Goal: Task Accomplishment & Management: Manage account settings

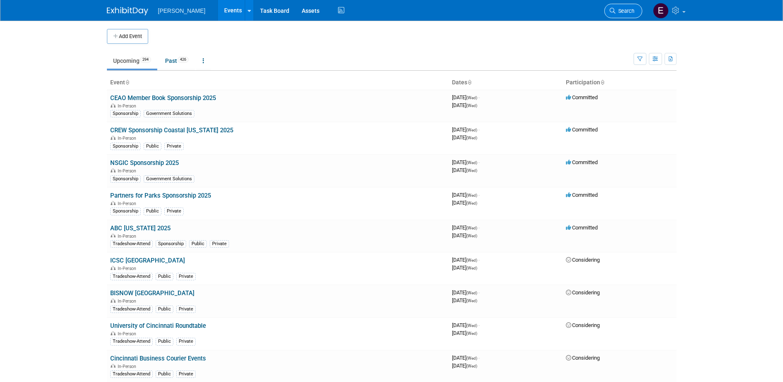
click at [616, 9] on span "Search" at bounding box center [625, 11] width 19 height 6
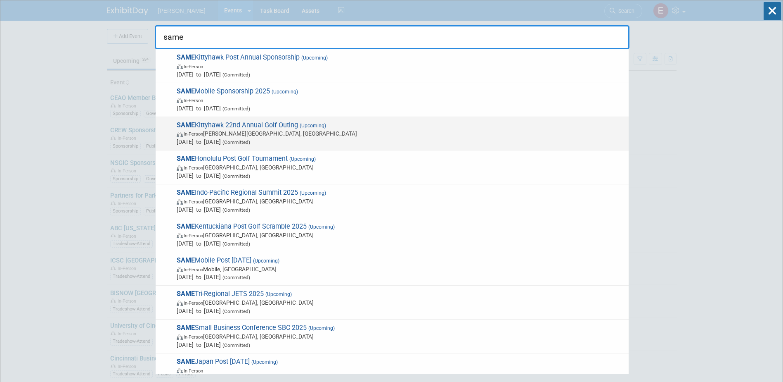
type input "same"
click at [257, 122] on span "SAME Kittyhawk 22nd Annual Golf Outing (Upcoming) In-Person Wright-Patterson Ai…" at bounding box center [399, 133] width 450 height 25
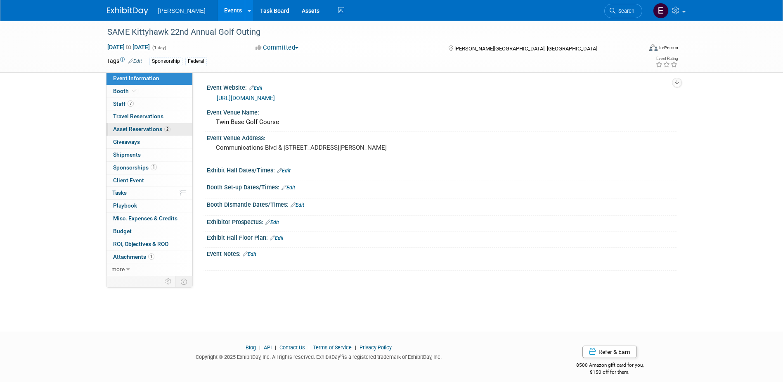
click at [167, 126] on span "2" at bounding box center [167, 129] width 6 height 6
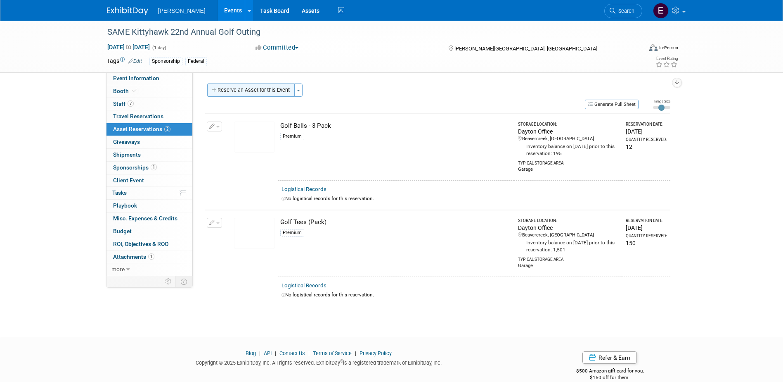
click at [253, 89] on button "Reserve an Asset for this Event" at bounding box center [251, 89] width 88 height 13
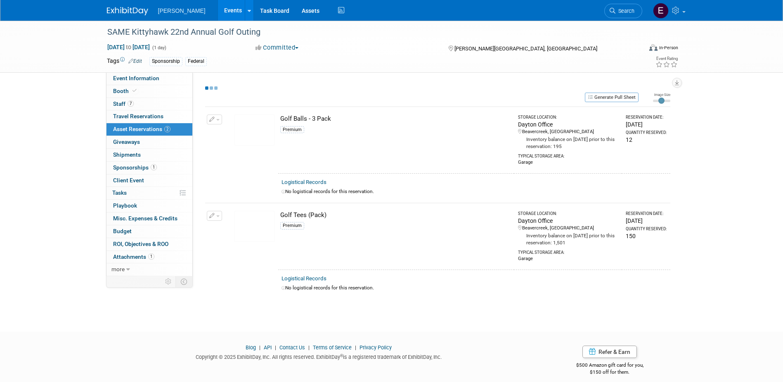
select select "7"
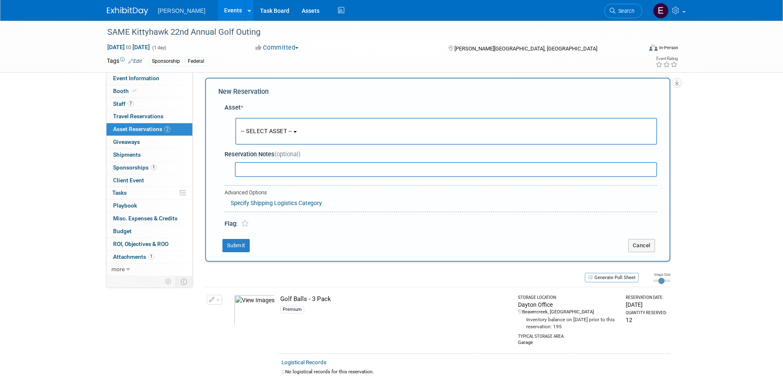
scroll to position [8, 0]
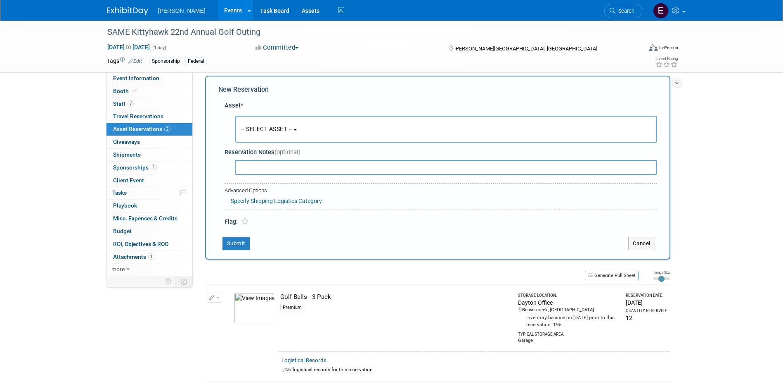
click at [274, 123] on button "-- SELECT ASSET --" at bounding box center [446, 129] width 422 height 27
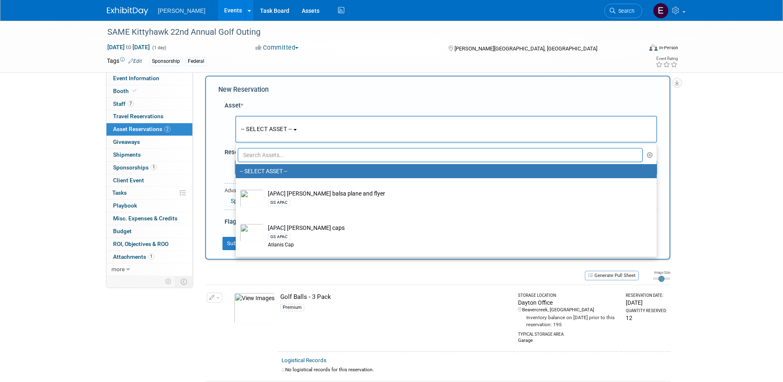
click at [289, 161] on ul "-- SELECT ASSET -- [APAC] [PERSON_NAME] balsa plane and flyer GS APAC [APAC] [P…" at bounding box center [446, 200] width 422 height 114
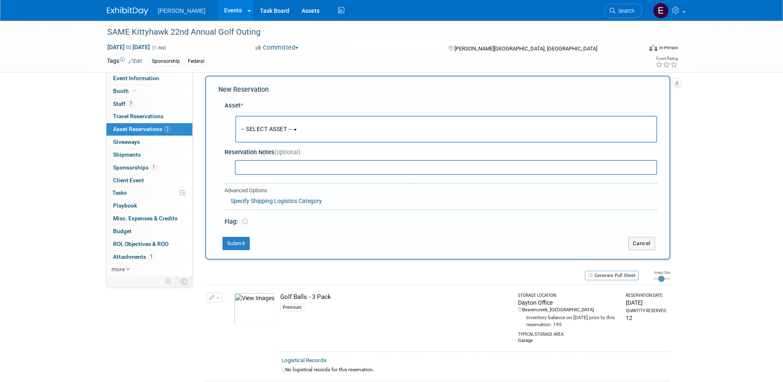
click at [280, 136] on button "-- SELECT ASSET --" at bounding box center [446, 129] width 422 height 27
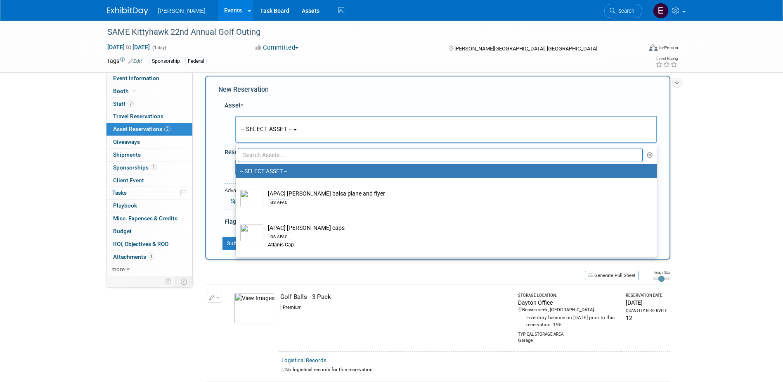
click at [283, 154] on input "text" at bounding box center [440, 155] width 405 height 14
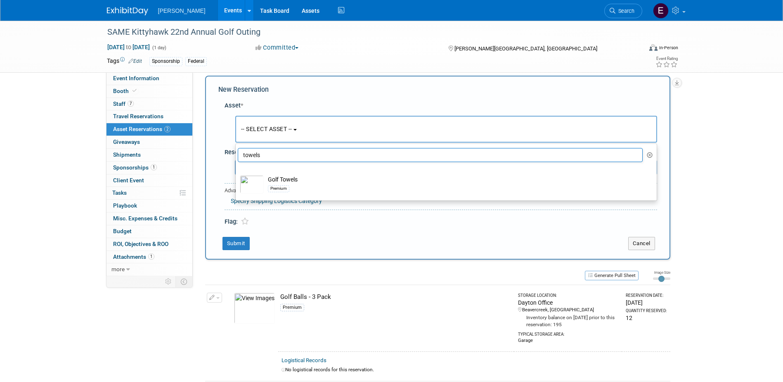
type input "towels"
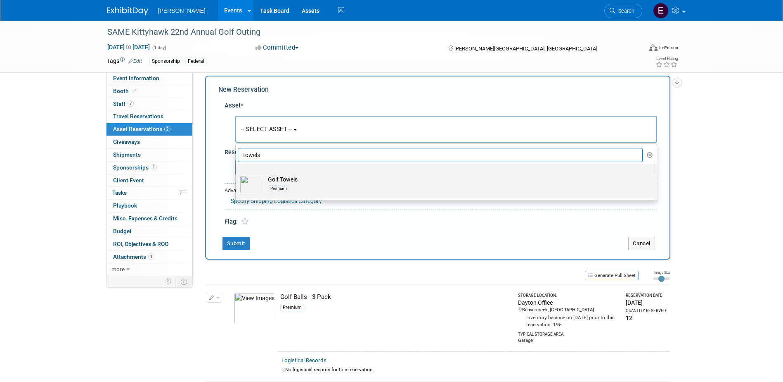
click at [318, 180] on td "Golf Towels Premium" at bounding box center [452, 184] width 377 height 18
click at [237, 174] on input "Golf Towels Premium" at bounding box center [234, 170] width 5 height 5
select select "10723118"
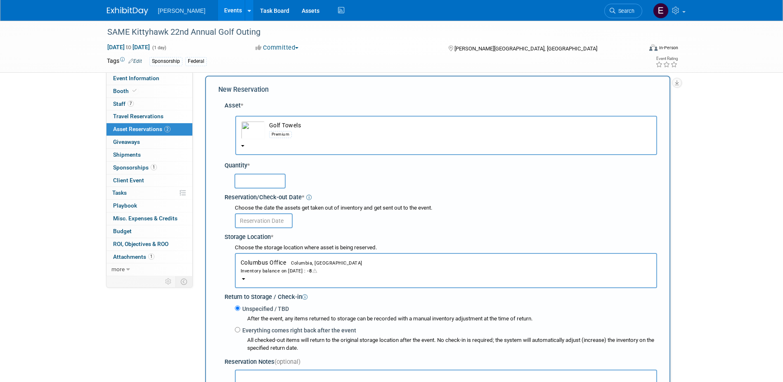
click at [244, 178] on input "text" at bounding box center [260, 180] width 51 height 15
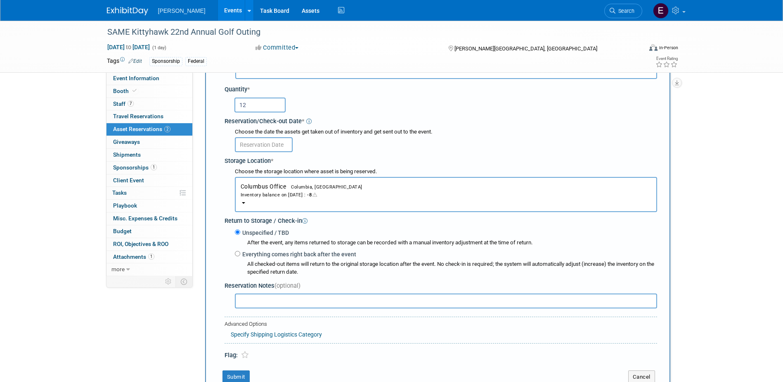
scroll to position [90, 0]
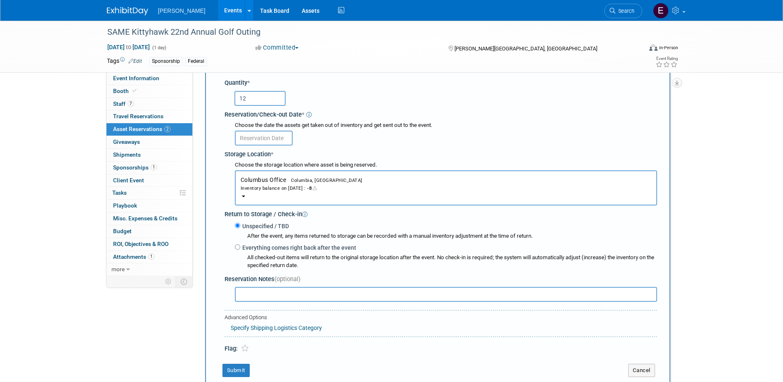
type input "12"
click at [268, 138] on input "text" at bounding box center [264, 137] width 58 height 15
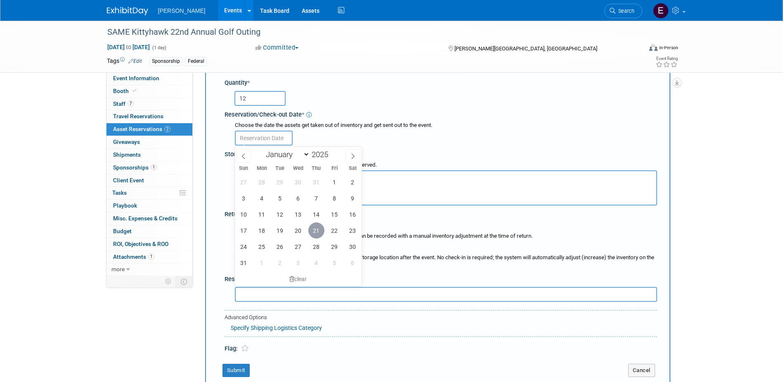
click at [314, 230] on span "21" at bounding box center [316, 230] width 16 height 16
type input "[DATE]"
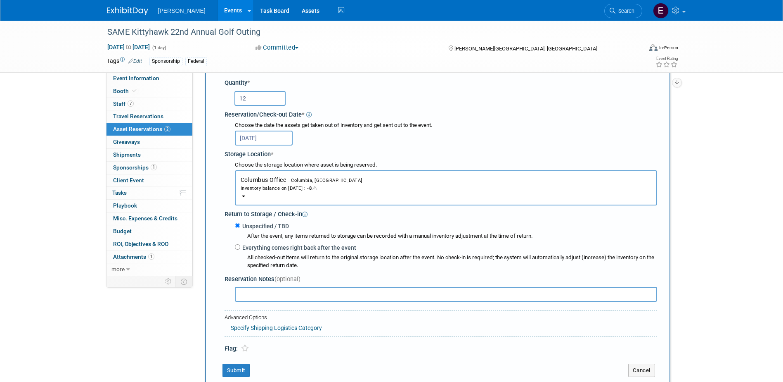
click at [246, 194] on button "Columbus Office Columbia, [GEOGRAPHIC_DATA] Inventory balance on [DATE] : -8" at bounding box center [446, 187] width 422 height 35
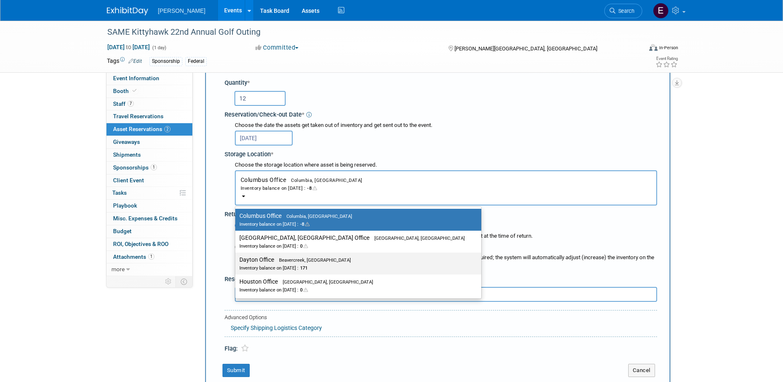
click at [260, 260] on label "Dayton Office Beavercreek, [GEOGRAPHIC_DATA] Inventory balance on [DATE] : 171" at bounding box center [356, 263] width 234 height 19
click at [237, 260] on input "Dayton Office Beavercreek, [GEOGRAPHIC_DATA] Inventory balance on [DATE] : 171" at bounding box center [233, 259] width 5 height 5
select select "11223930"
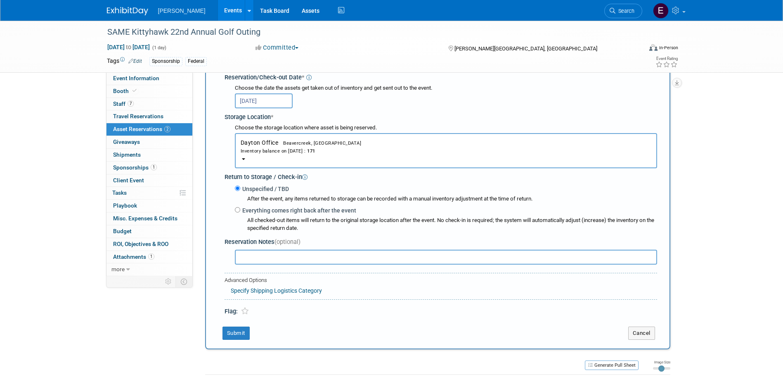
scroll to position [256, 0]
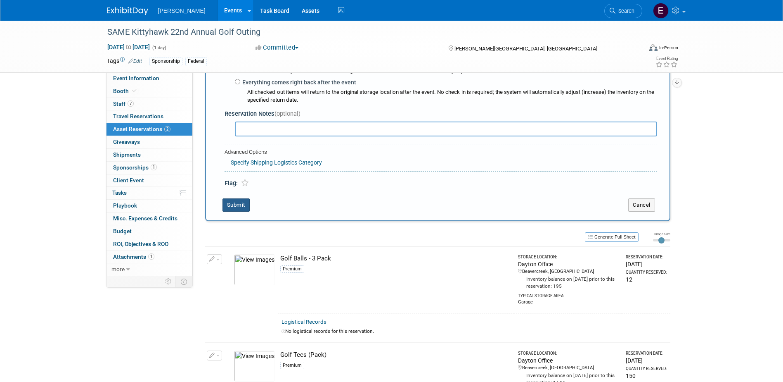
click at [242, 208] on button "Submit" at bounding box center [236, 204] width 27 height 13
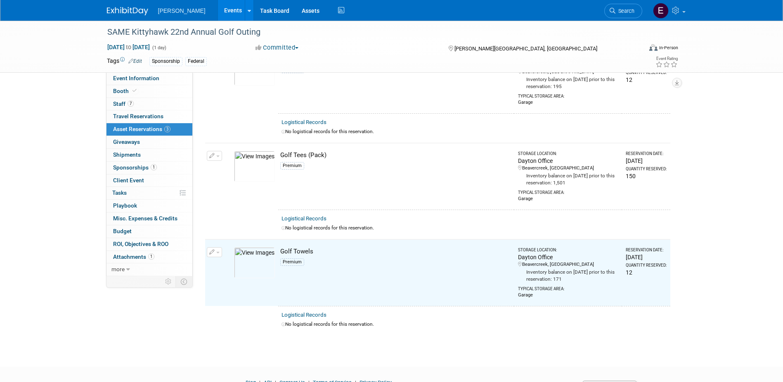
scroll to position [0, 0]
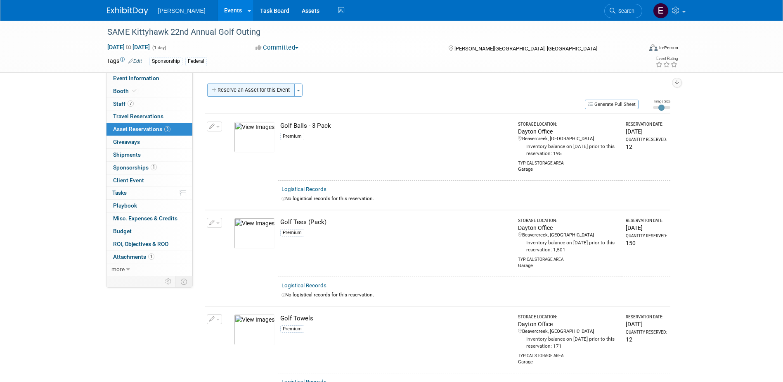
click at [254, 89] on button "Reserve an Asset for this Event" at bounding box center [251, 89] width 88 height 13
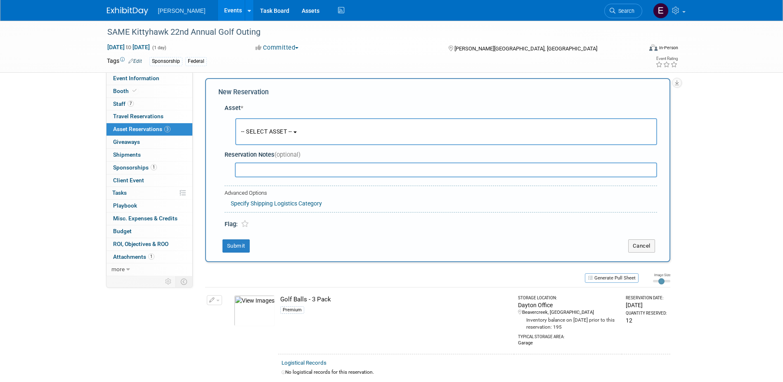
scroll to position [8, 0]
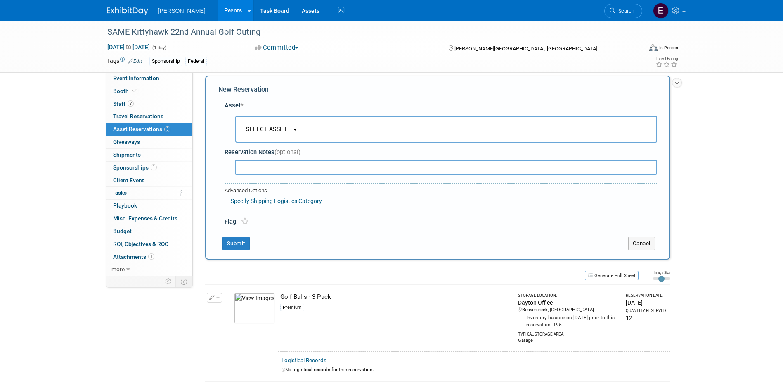
click at [270, 130] on span "-- SELECT ASSET --" at bounding box center [266, 129] width 51 height 7
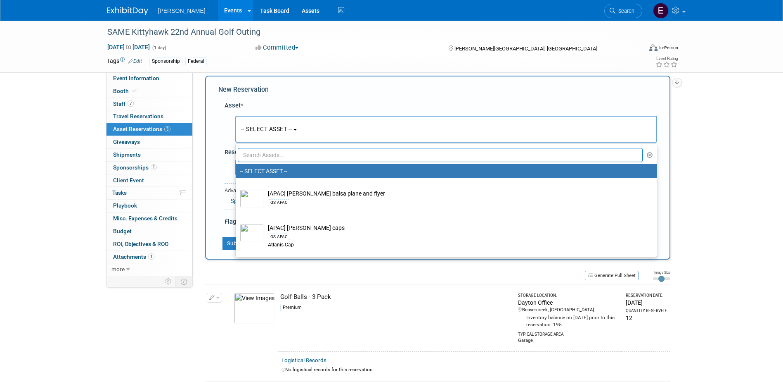
click at [269, 152] on input "text" at bounding box center [440, 155] width 405 height 14
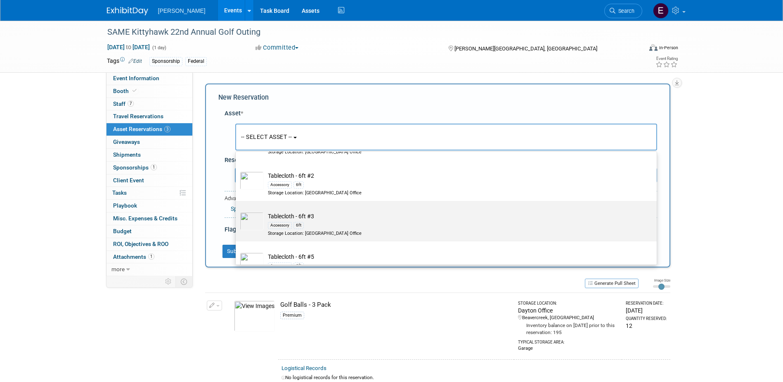
scroll to position [165, 0]
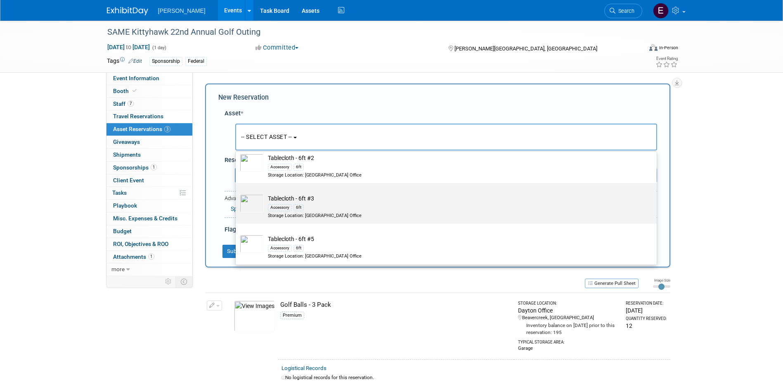
type input "tablecloth"
click at [324, 211] on div "Accessory 6ft" at bounding box center [454, 206] width 372 height 9
click at [237, 193] on input "Tablecloth - 6ft #3 Accessory 6ft Storage Location: [GEOGRAPHIC_DATA] Office" at bounding box center [234, 189] width 5 height 5
select select "10726266"
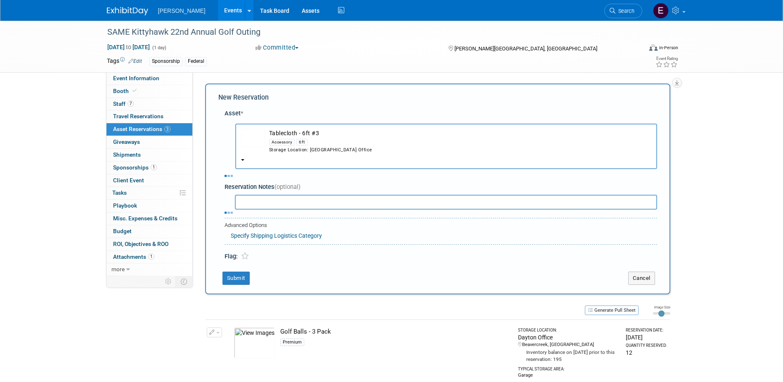
select select "7"
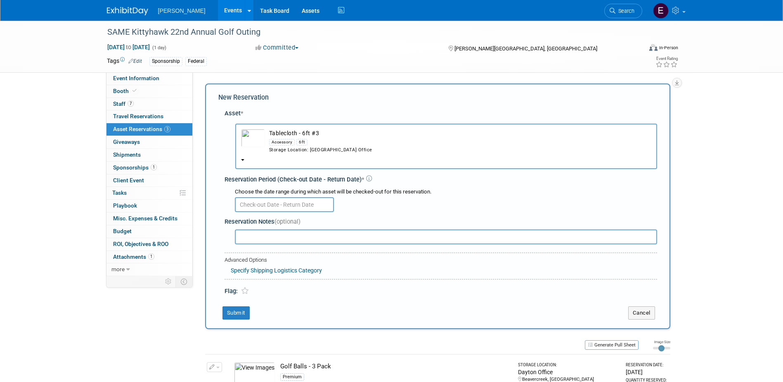
click at [295, 200] on input "text" at bounding box center [284, 204] width 99 height 15
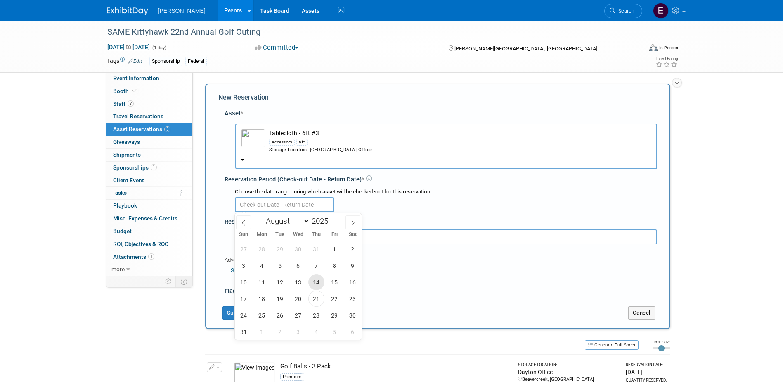
click at [319, 287] on span "14" at bounding box center [316, 282] width 16 height 16
click at [317, 296] on span "21" at bounding box center [316, 298] width 16 height 16
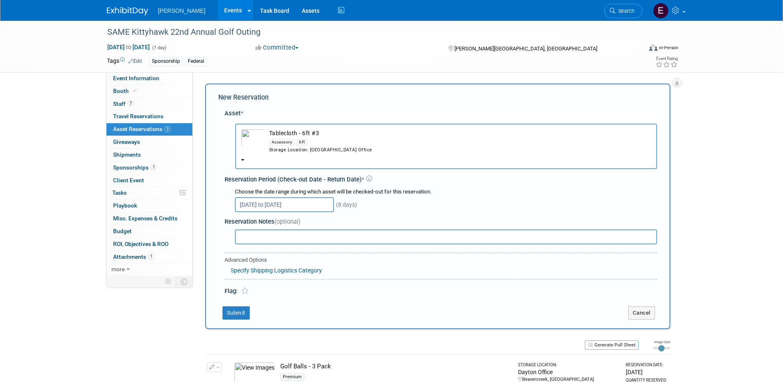
click at [287, 204] on input "[DATE] to [DATE]" at bounding box center [284, 204] width 99 height 15
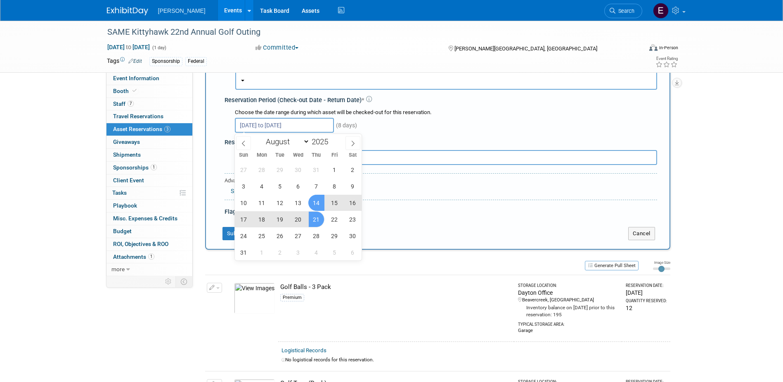
scroll to position [83, 0]
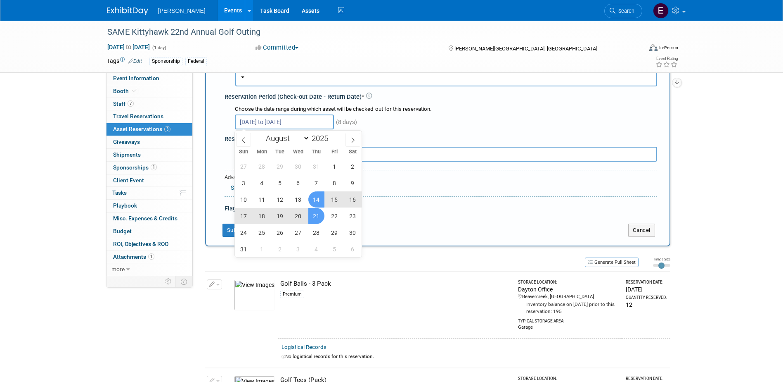
click at [315, 216] on span "21" at bounding box center [316, 216] width 16 height 16
click at [259, 237] on span "25" at bounding box center [262, 232] width 16 height 16
type input "[DATE] to [DATE]"
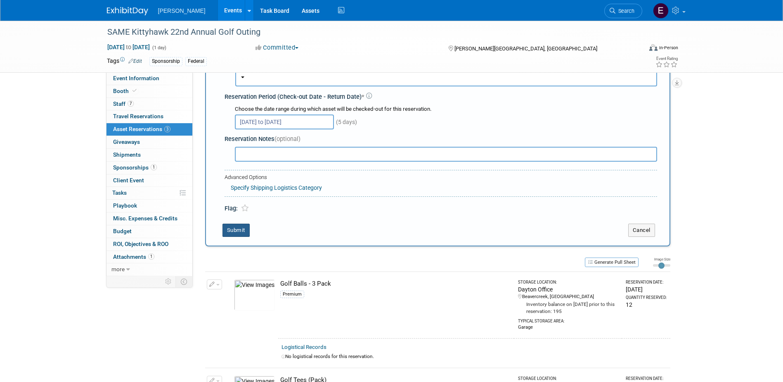
click at [239, 229] on button "Submit" at bounding box center [236, 229] width 27 height 13
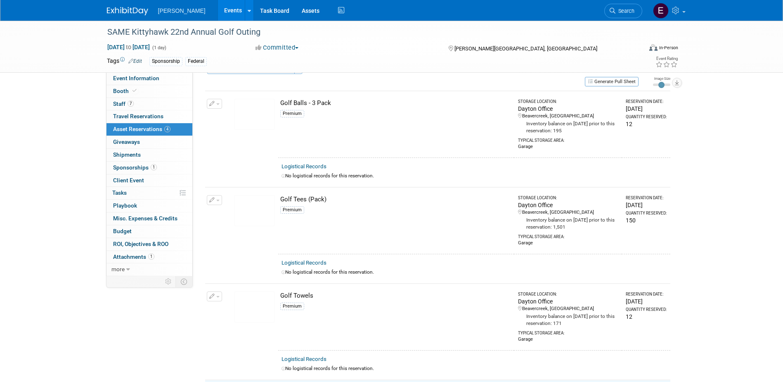
scroll to position [0, 0]
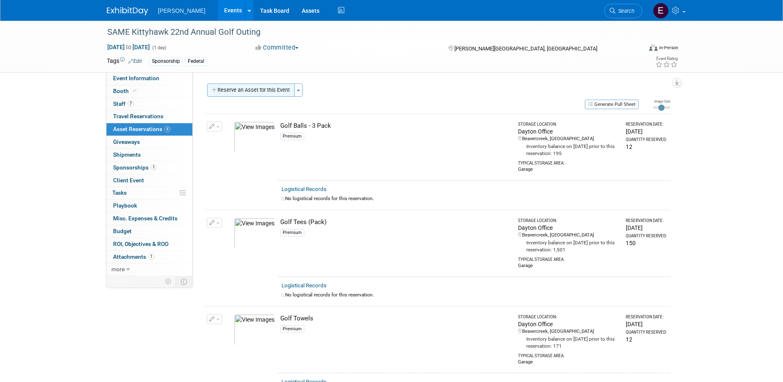
click at [272, 90] on button "Reserve an Asset for this Event" at bounding box center [251, 89] width 88 height 13
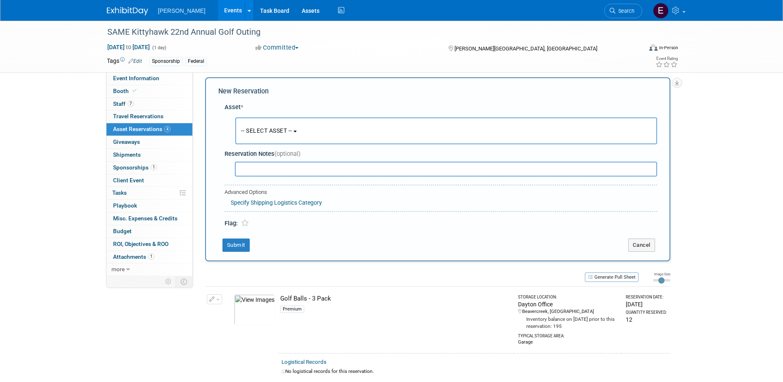
scroll to position [8, 0]
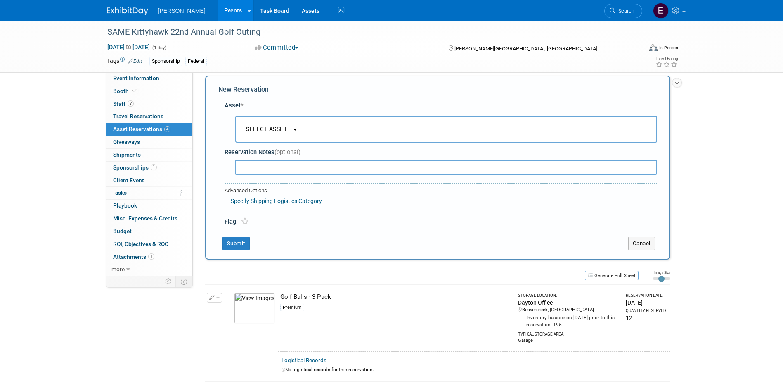
drag, startPoint x: 277, startPoint y: 128, endPoint x: 275, endPoint y: 135, distance: 7.3
click at [275, 132] on span "-- SELECT ASSET --" at bounding box center [266, 129] width 51 height 7
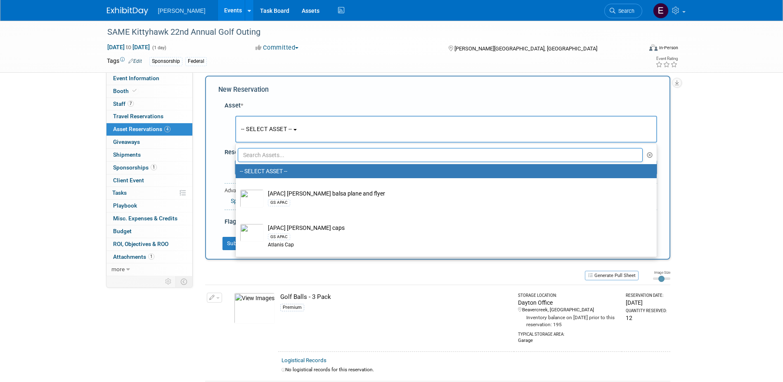
click at [279, 159] on input "text" at bounding box center [440, 155] width 405 height 14
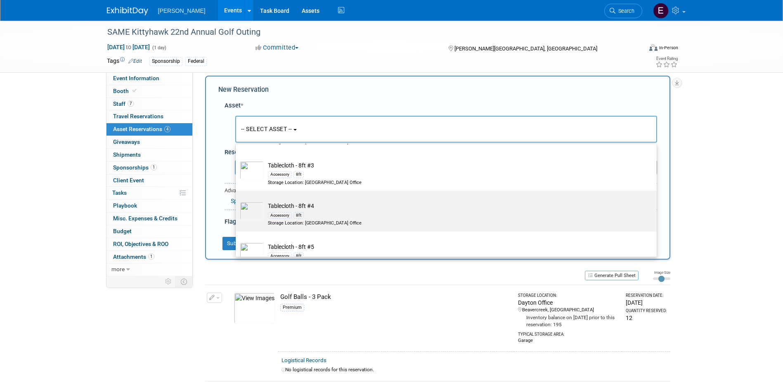
scroll to position [495, 0]
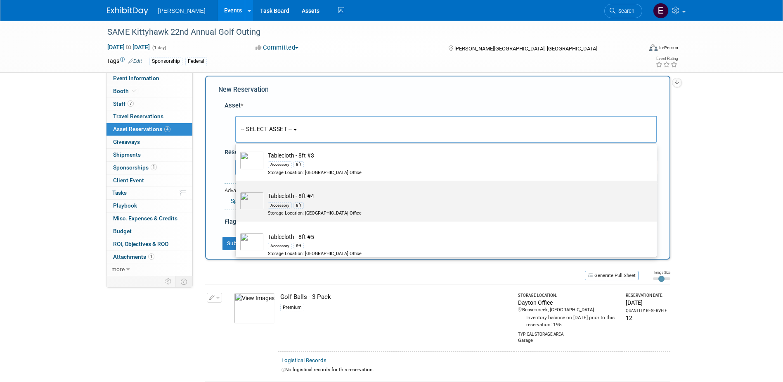
type input "tablecloth"
click at [301, 199] on td "Tablecloth - 8ft #4 Accessory 8ft Storage Location: [GEOGRAPHIC_DATA] Office" at bounding box center [452, 204] width 377 height 24
click at [237, 190] on input "Tablecloth - 8ft #4 Accessory 8ft Storage Location: [GEOGRAPHIC_DATA] Office" at bounding box center [234, 187] width 5 height 5
select select "10726268"
select select "7"
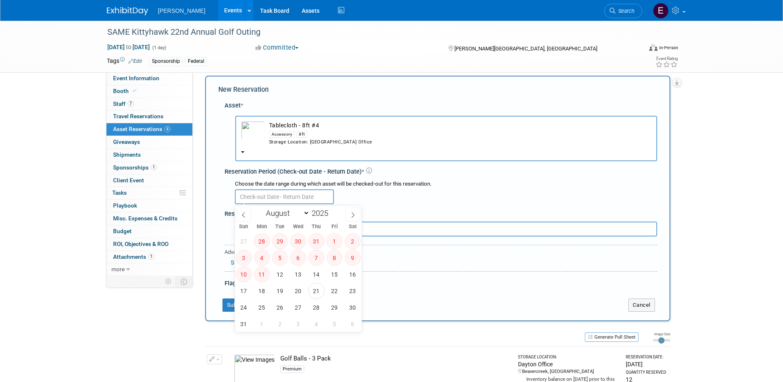
click at [299, 197] on input "text" at bounding box center [284, 196] width 99 height 15
click at [315, 289] on span "21" at bounding box center [316, 290] width 16 height 16
click at [261, 307] on span "25" at bounding box center [262, 307] width 16 height 16
type input "[DATE] to [DATE]"
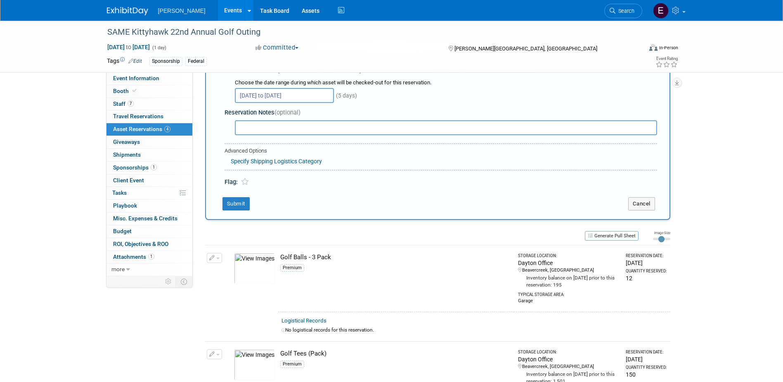
scroll to position [90, 0]
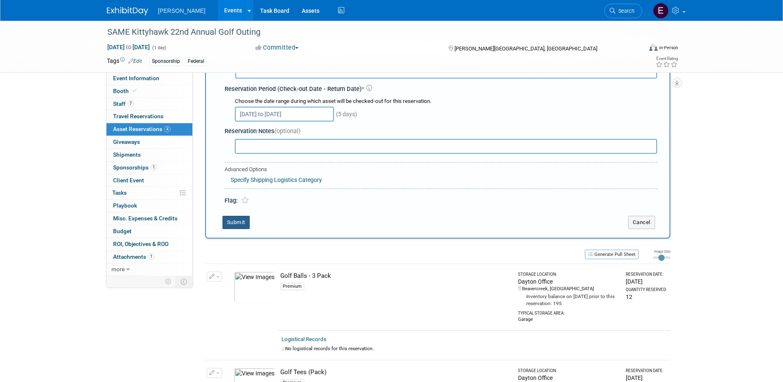
click at [236, 224] on button "Submit" at bounding box center [236, 222] width 27 height 13
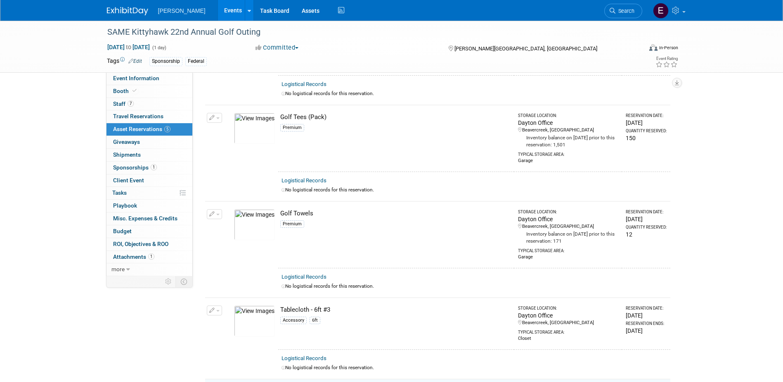
scroll to position [0, 0]
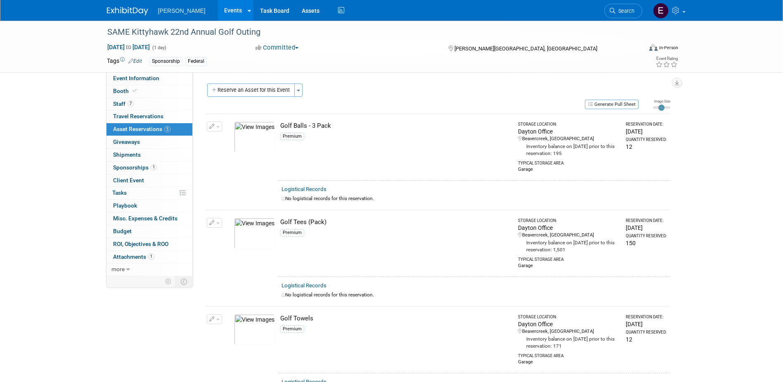
click at [218, 6] on link "Events" at bounding box center [233, 10] width 30 height 21
